Goal: Task Accomplishment & Management: Manage account settings

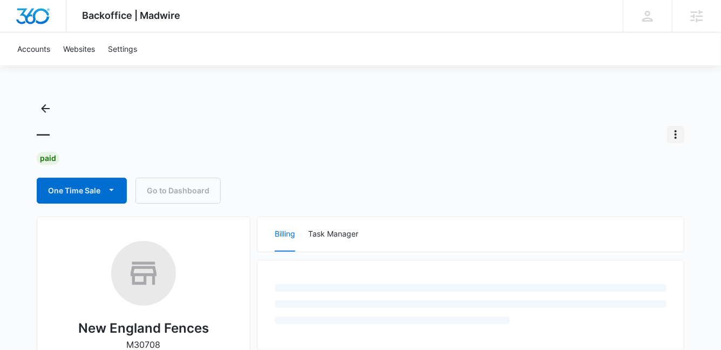
click at [677, 135] on icon "Actions" at bounding box center [675, 134] width 13 height 13
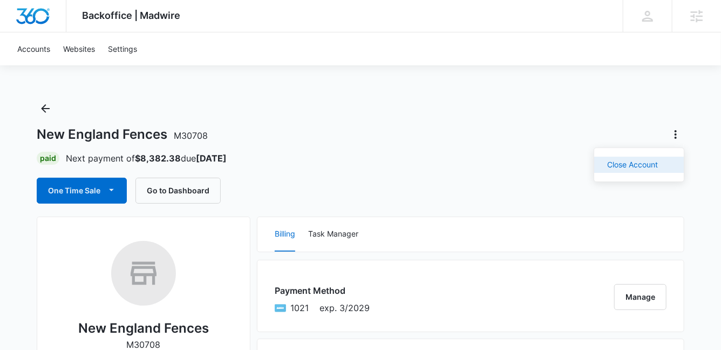
click at [649, 165] on div "Close Account" at bounding box center [632, 165] width 51 height 8
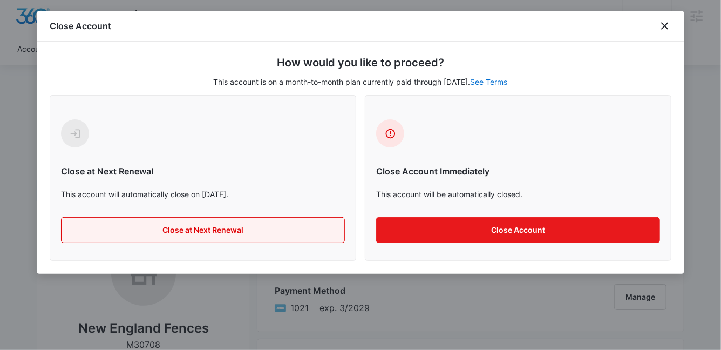
click at [169, 234] on button "Close at Next Renewal" at bounding box center [203, 230] width 284 height 26
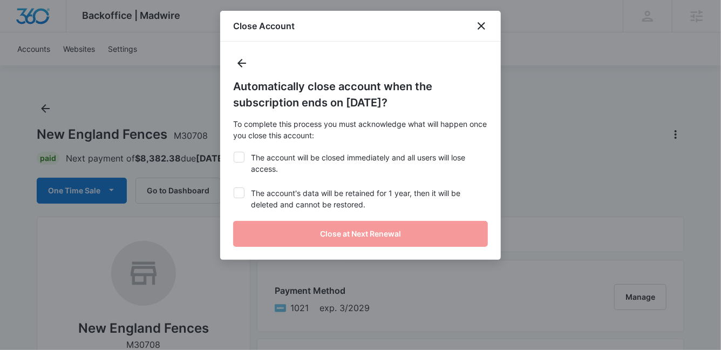
click at [242, 155] on icon at bounding box center [239, 157] width 10 height 10
click at [234, 152] on input "The account will be closed immediately and all users will lose access." at bounding box center [233, 152] width 1 height 1
checkbox input "true"
click at [241, 195] on icon at bounding box center [239, 193] width 10 height 10
click at [234, 188] on input "The account's data will be retained for 1 year, then it will be deleted and can…" at bounding box center [233, 187] width 1 height 1
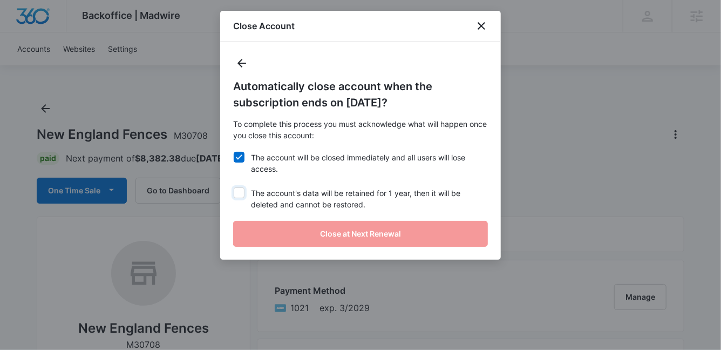
checkbox input "true"
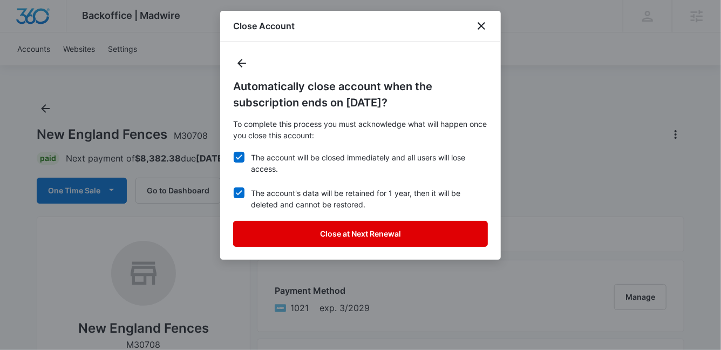
click at [313, 234] on button "Close at Next Renewal" at bounding box center [360, 234] width 255 height 26
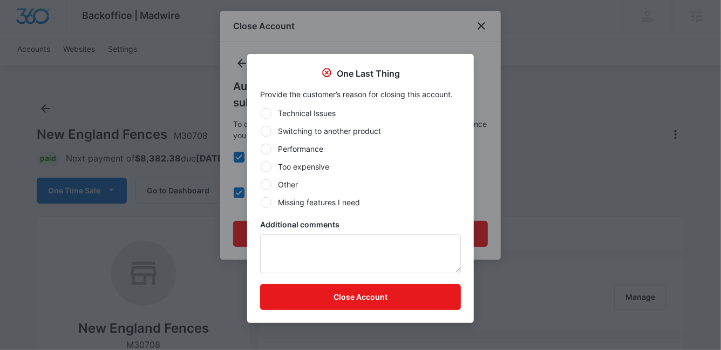
click at [292, 149] on label "Performance" at bounding box center [360, 148] width 201 height 11
click at [261, 149] on input "Performance" at bounding box center [260, 148] width 1 height 1
radio input "true"
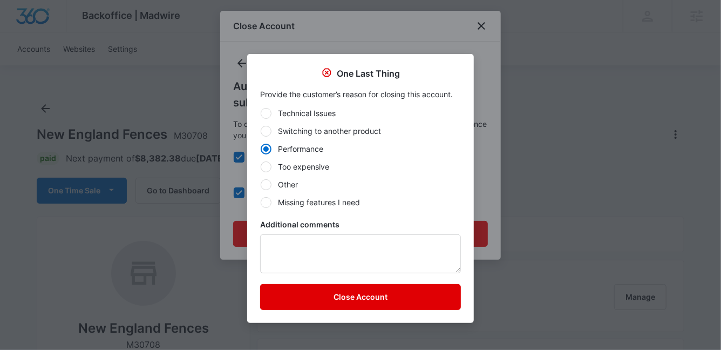
click at [342, 299] on button "Close Account" at bounding box center [360, 297] width 201 height 26
